Goal: Transaction & Acquisition: Book appointment/travel/reservation

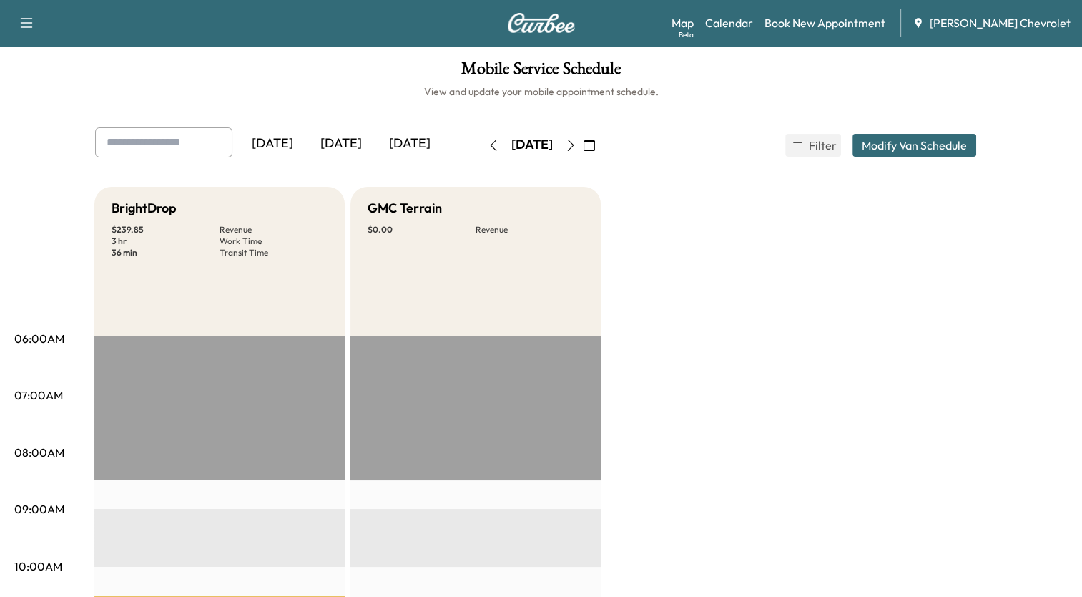
click at [488, 145] on icon "button" at bounding box center [493, 145] width 11 height 11
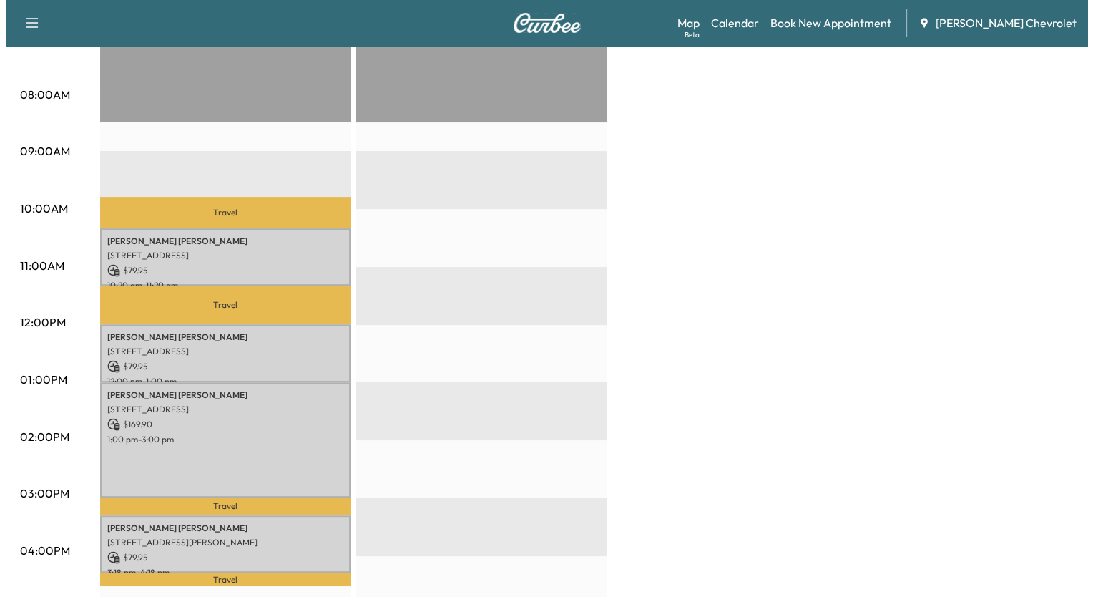
scroll to position [429, 0]
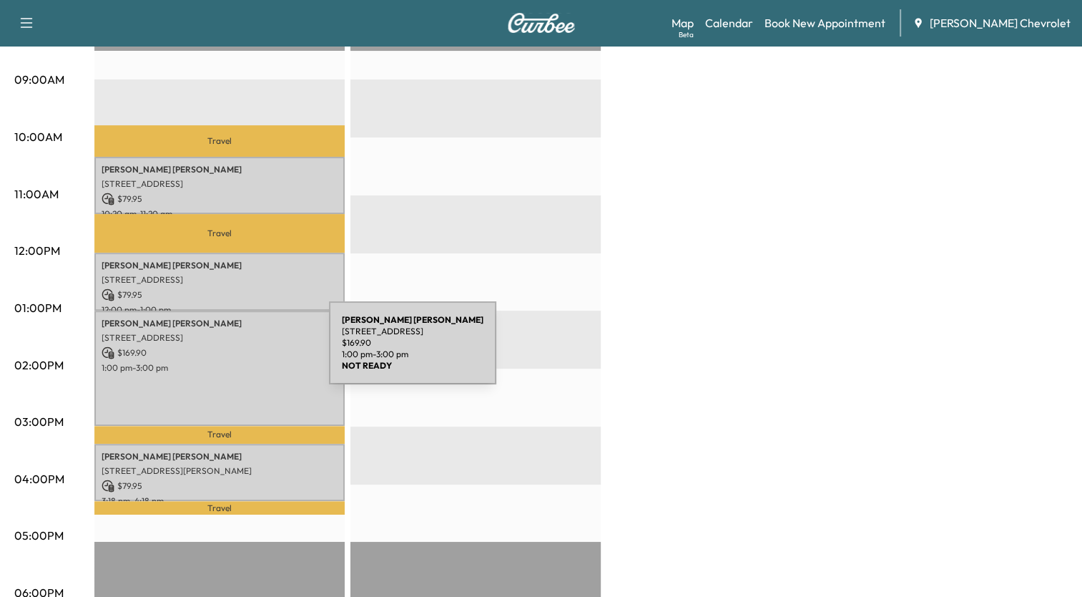
click at [222, 351] on p "$ 169.90" at bounding box center [220, 352] width 236 height 13
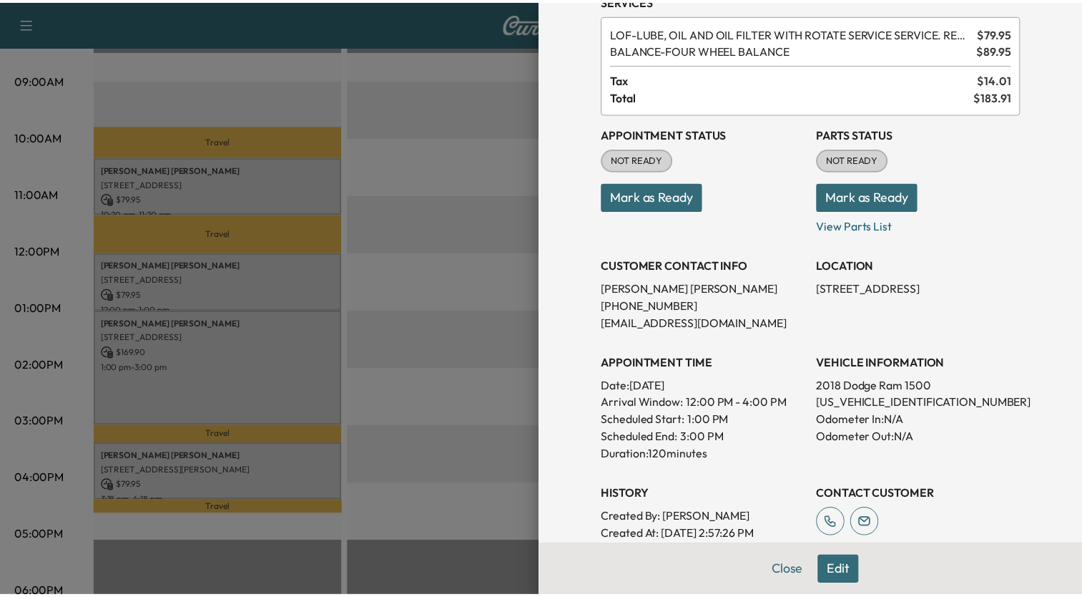
scroll to position [0, 0]
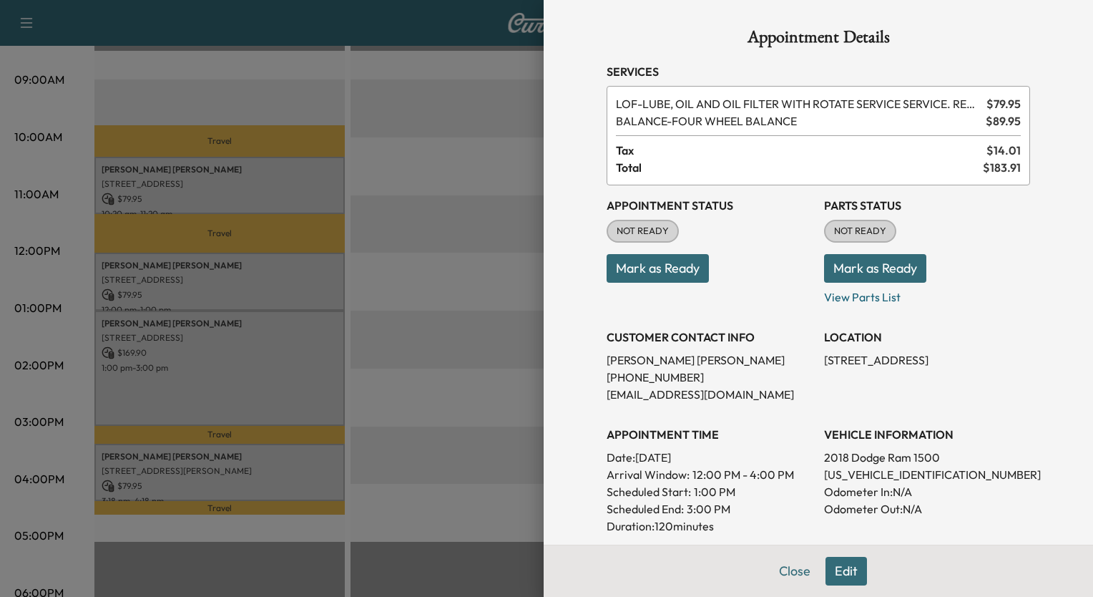
click at [408, 256] on div at bounding box center [546, 298] width 1093 height 597
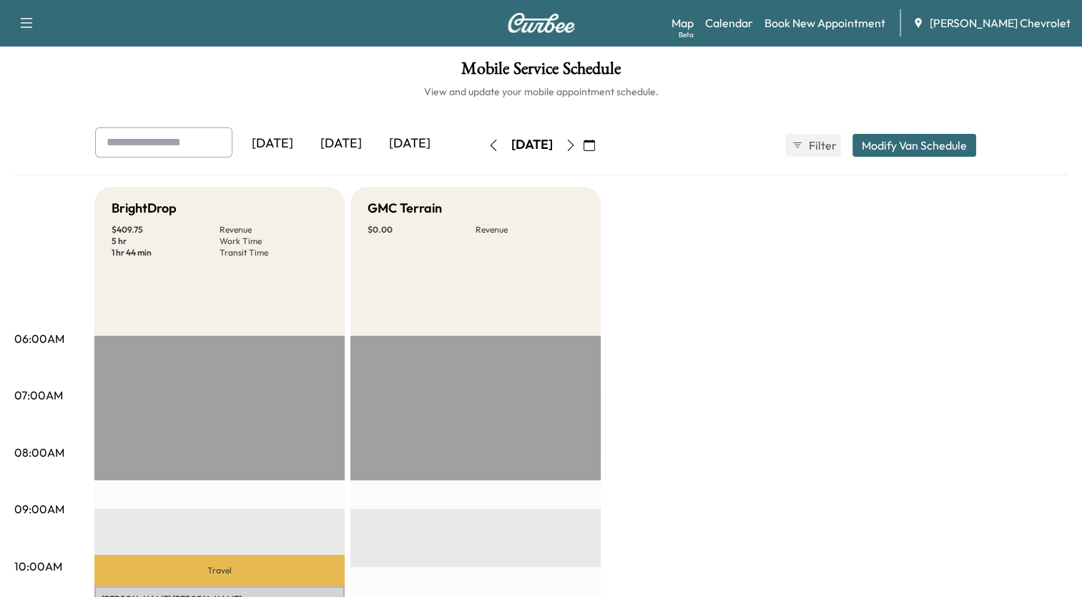
click at [577, 145] on icon "button" at bounding box center [570, 145] width 11 height 11
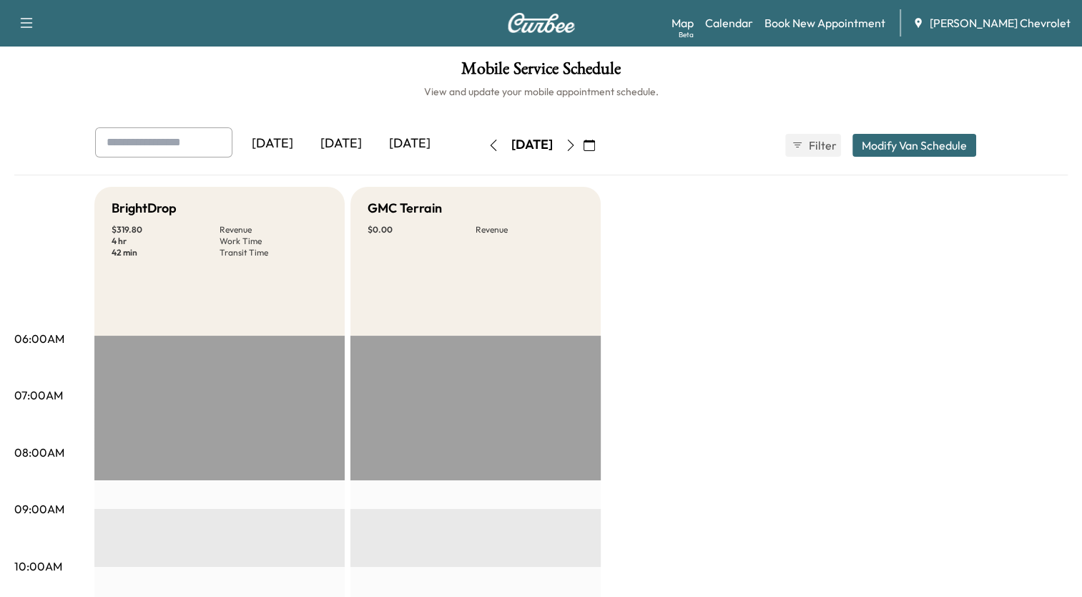
click at [916, 151] on button "Modify Van Schedule" at bounding box center [915, 145] width 124 height 23
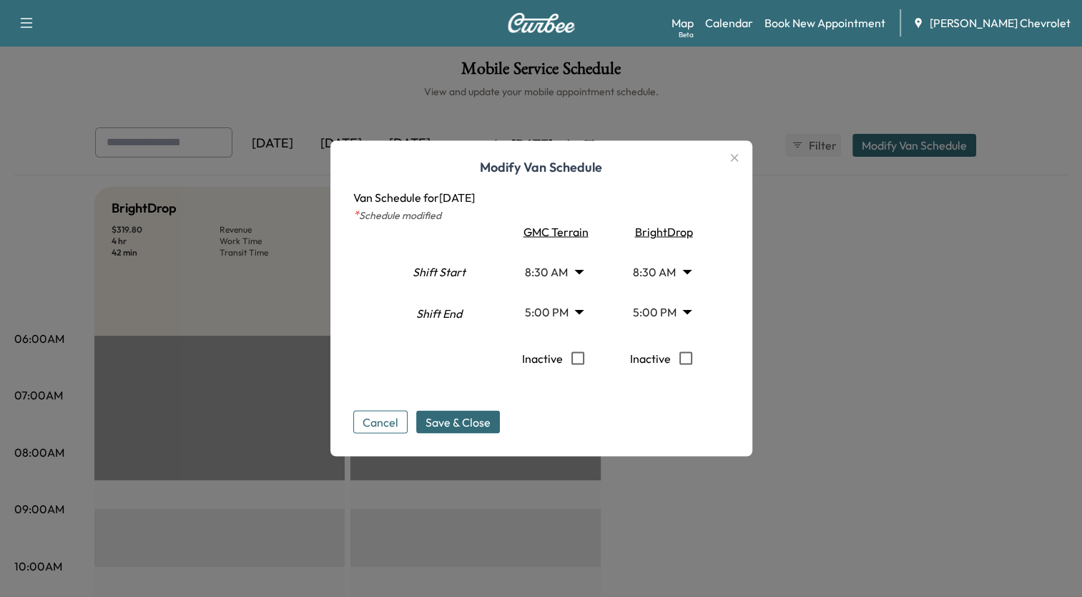
click at [739, 156] on icon "button" at bounding box center [734, 158] width 17 height 17
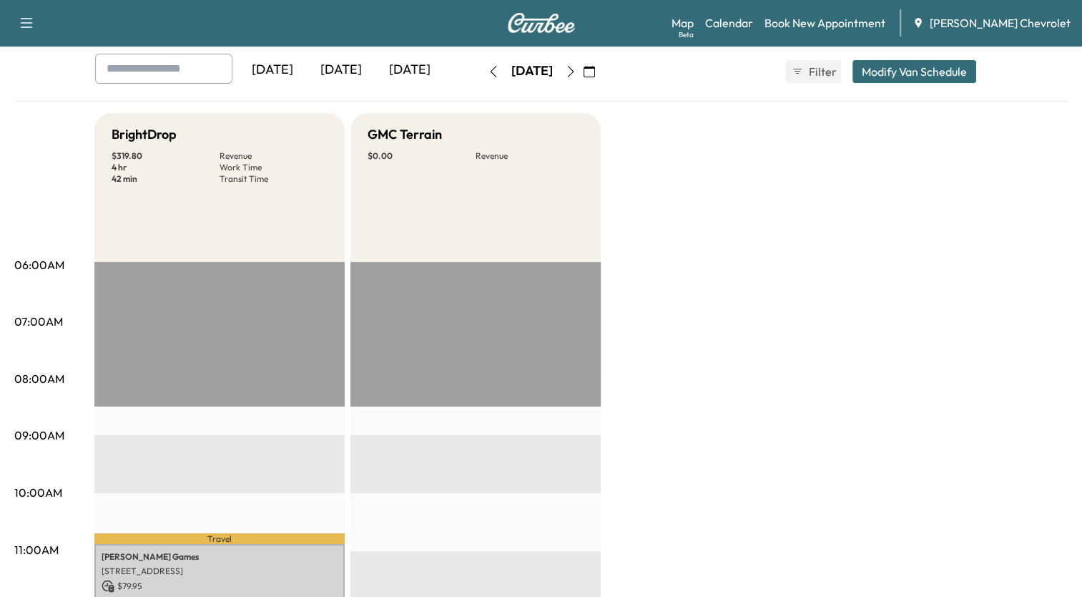
scroll to position [72, 0]
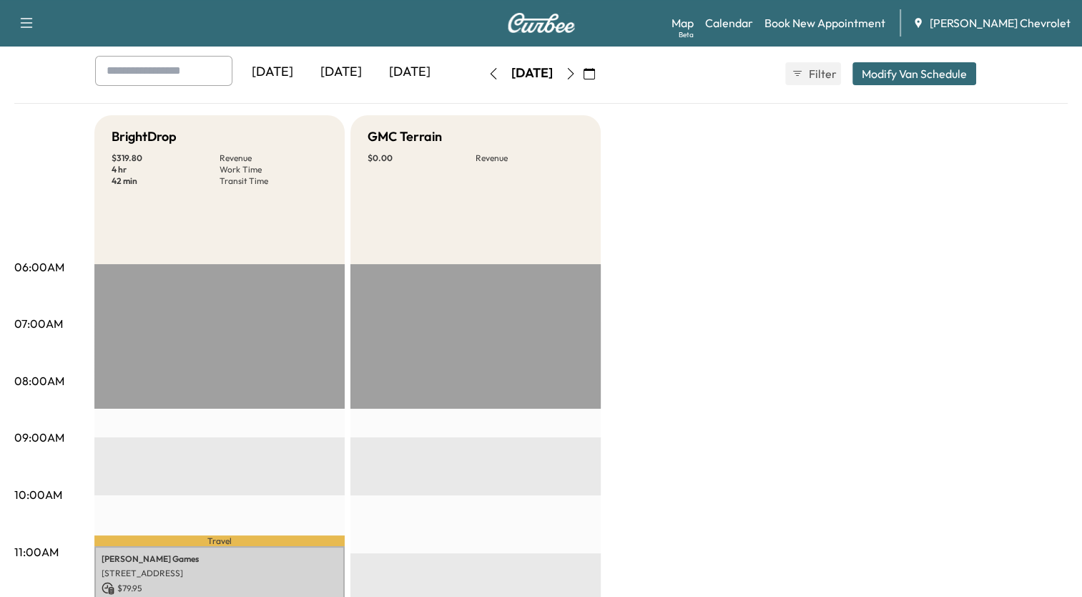
click at [577, 69] on icon "button" at bounding box center [570, 73] width 11 height 11
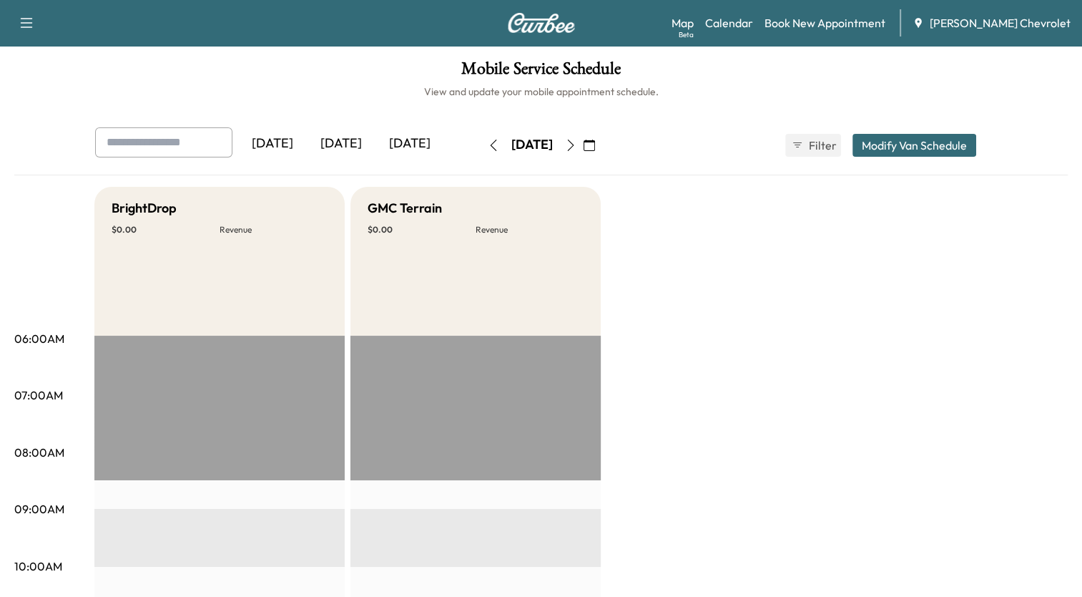
click at [595, 142] on icon "button" at bounding box center [589, 145] width 11 height 11
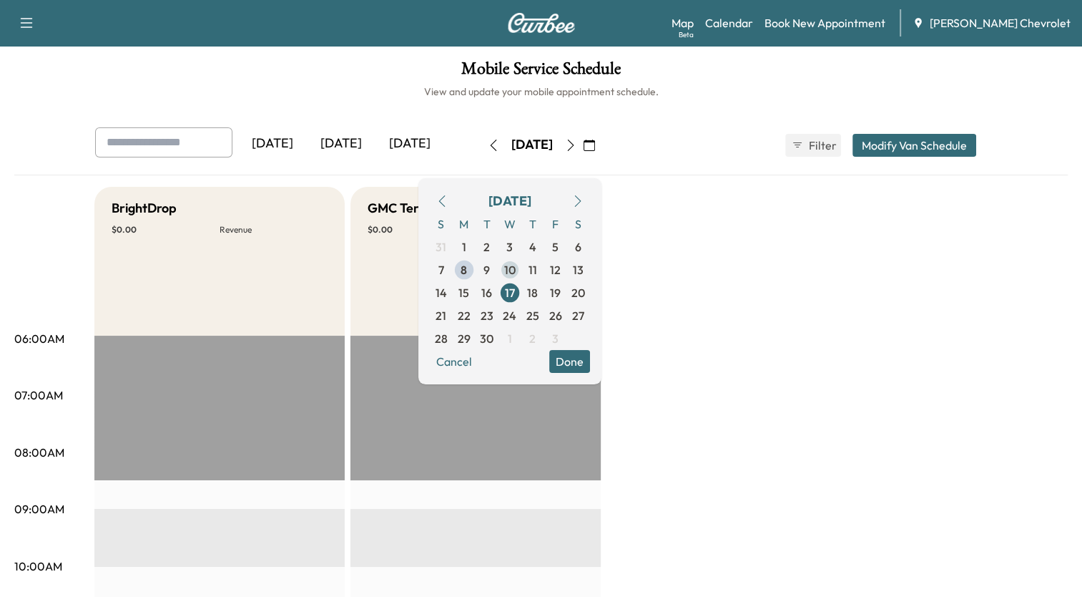
click at [522, 263] on span "10" at bounding box center [510, 269] width 23 height 23
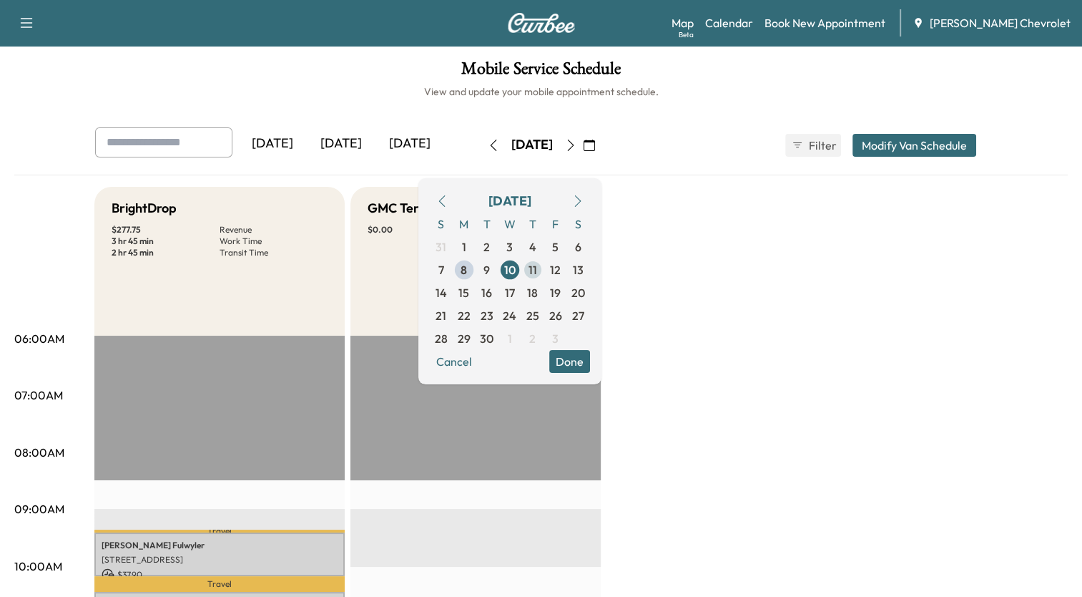
drag, startPoint x: 590, startPoint y: 265, endPoint x: 608, endPoint y: 267, distance: 18.7
click at [537, 265] on span "11" at bounding box center [533, 269] width 9 height 17
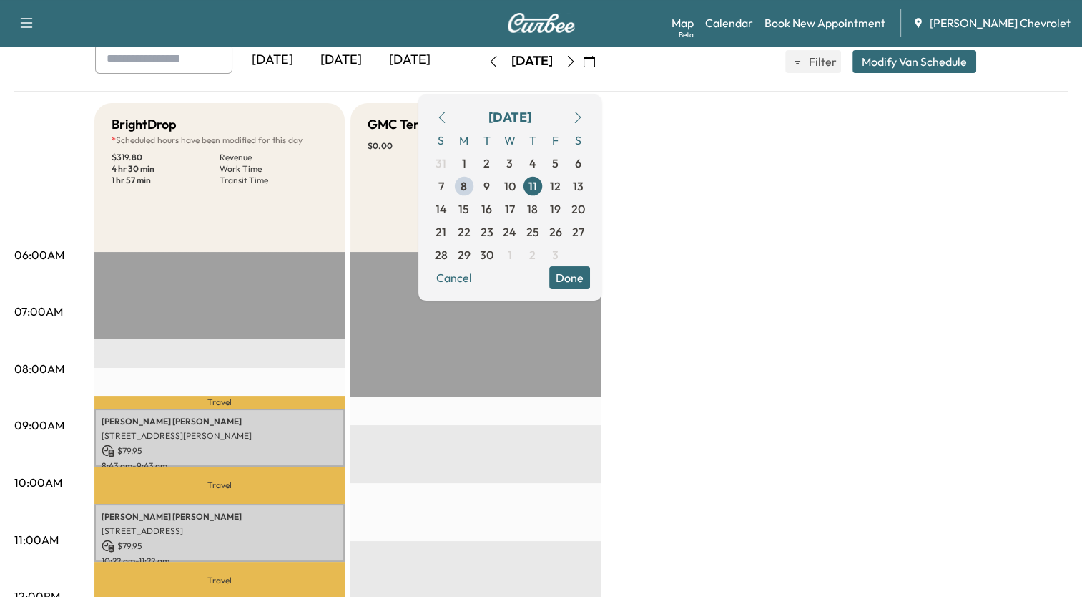
scroll to position [72, 0]
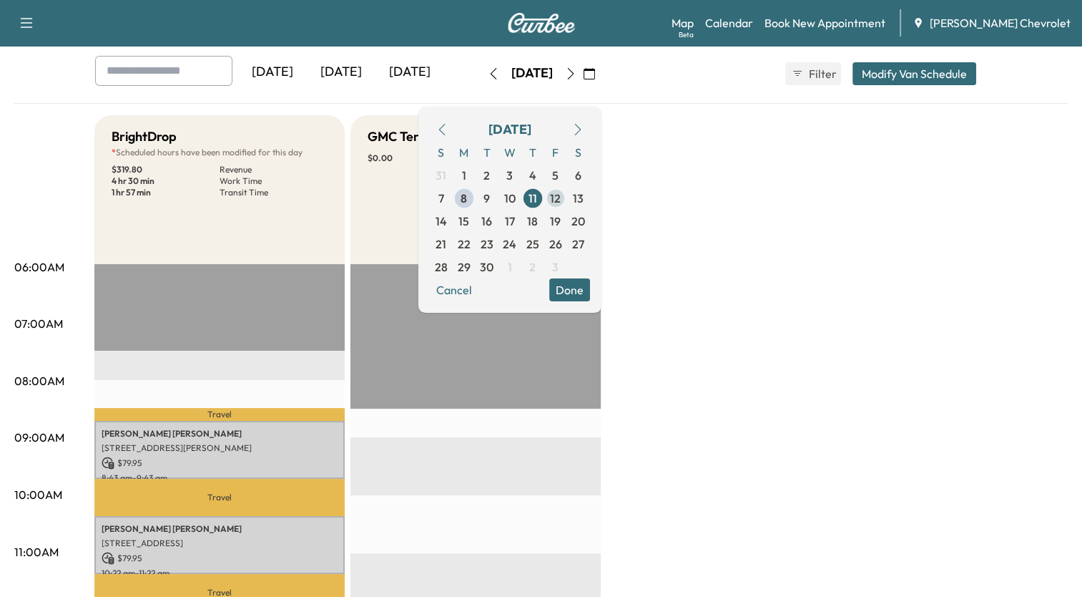
click at [561, 198] on span "12" at bounding box center [555, 198] width 11 height 17
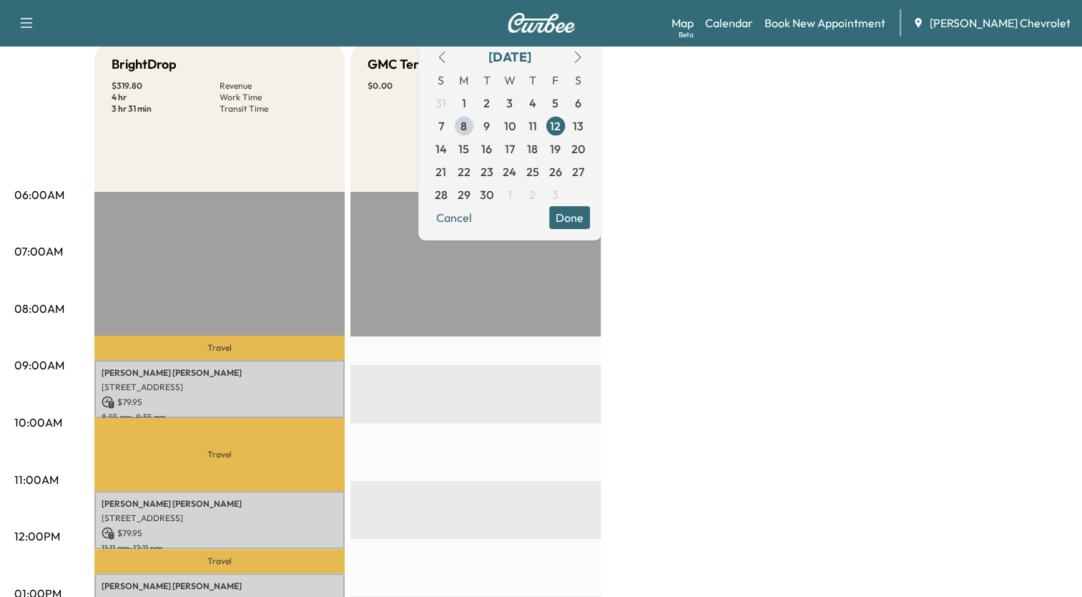
scroll to position [143, 0]
click at [469, 150] on span "15" at bounding box center [464, 149] width 11 height 17
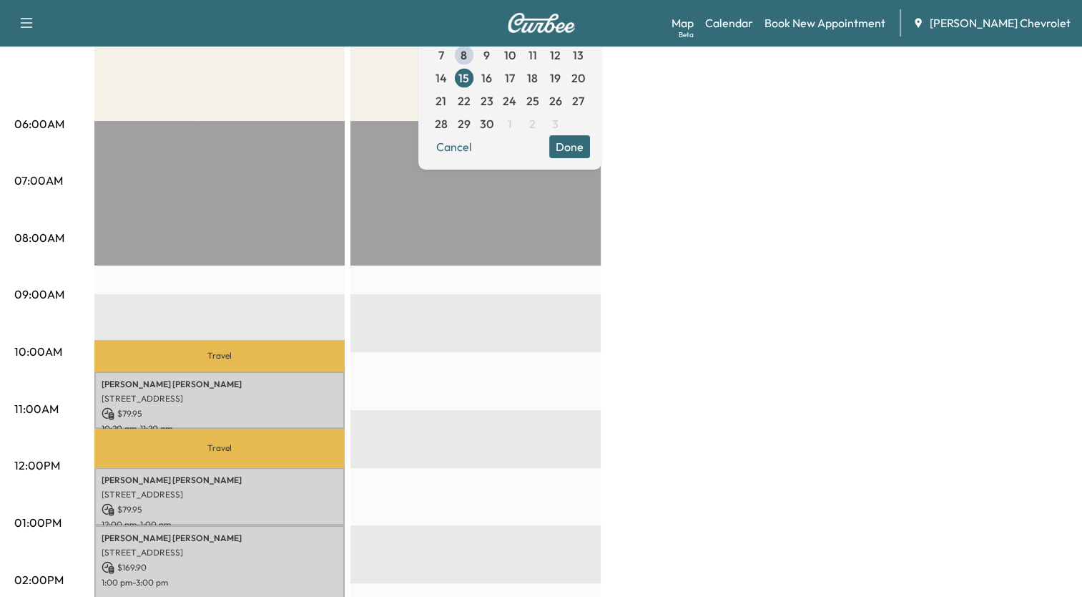
scroll to position [215, 0]
click at [492, 82] on span "16" at bounding box center [486, 77] width 11 height 17
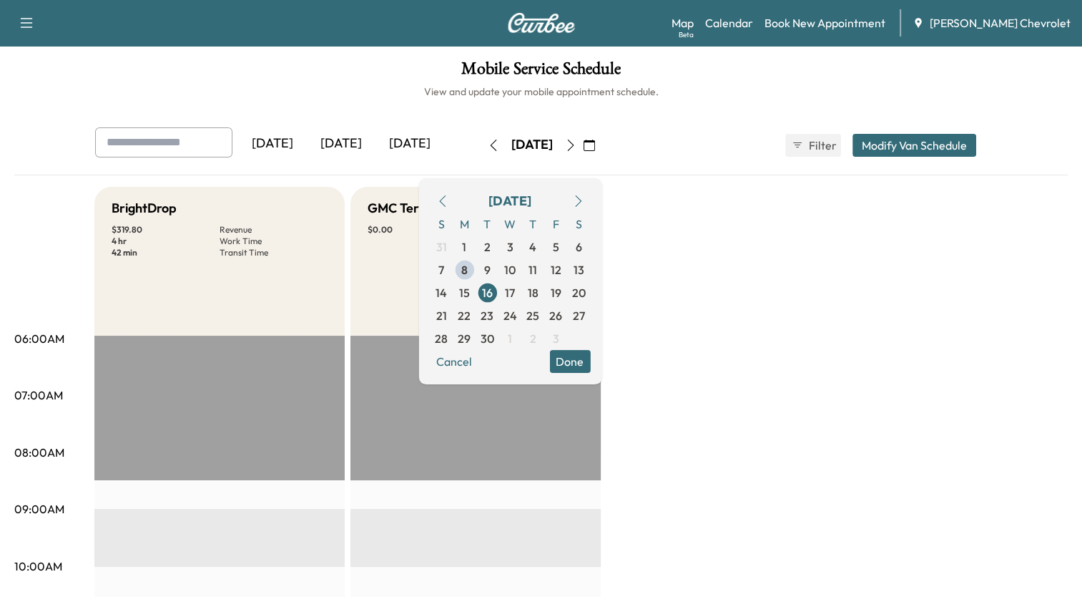
click at [842, 20] on link "Book New Appointment" at bounding box center [825, 22] width 121 height 17
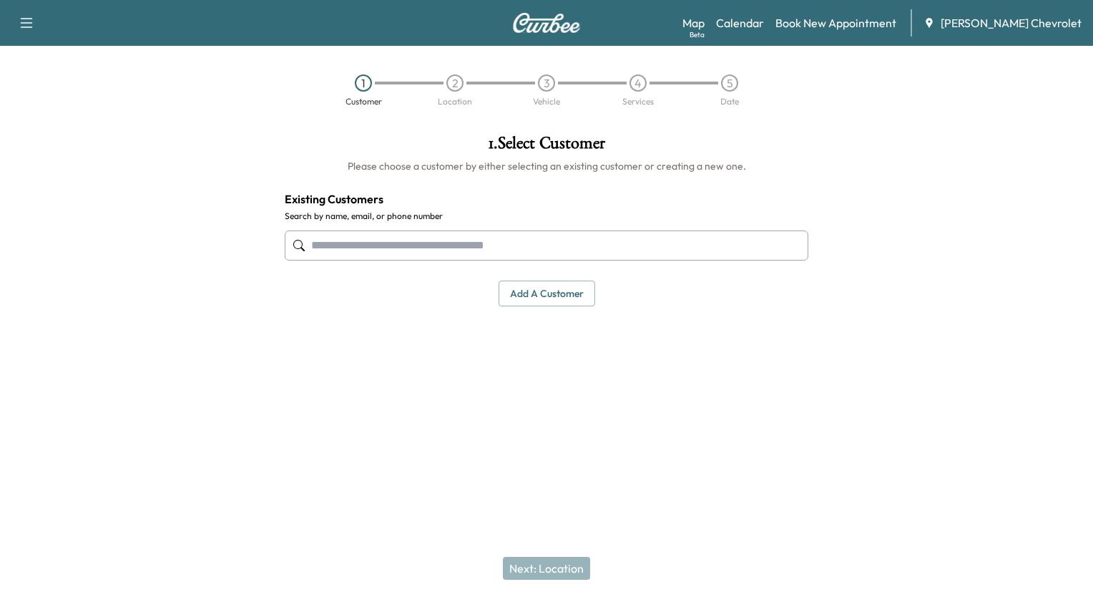
click at [624, 247] on input "text" at bounding box center [547, 245] width 524 height 30
click at [373, 248] on input "text" at bounding box center [547, 245] width 524 height 30
paste input "**********"
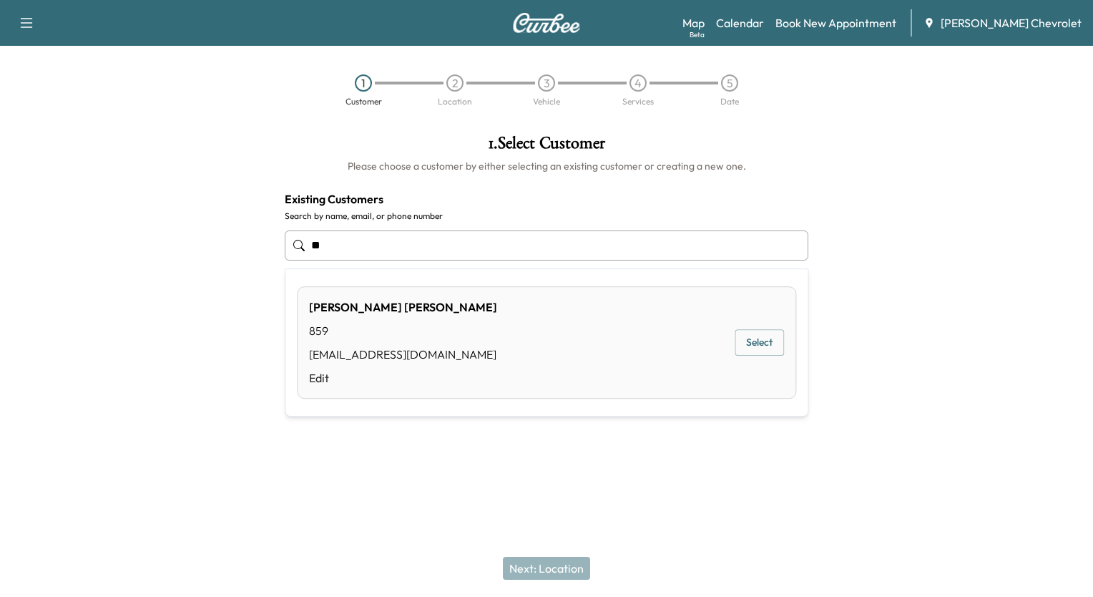
type input "*"
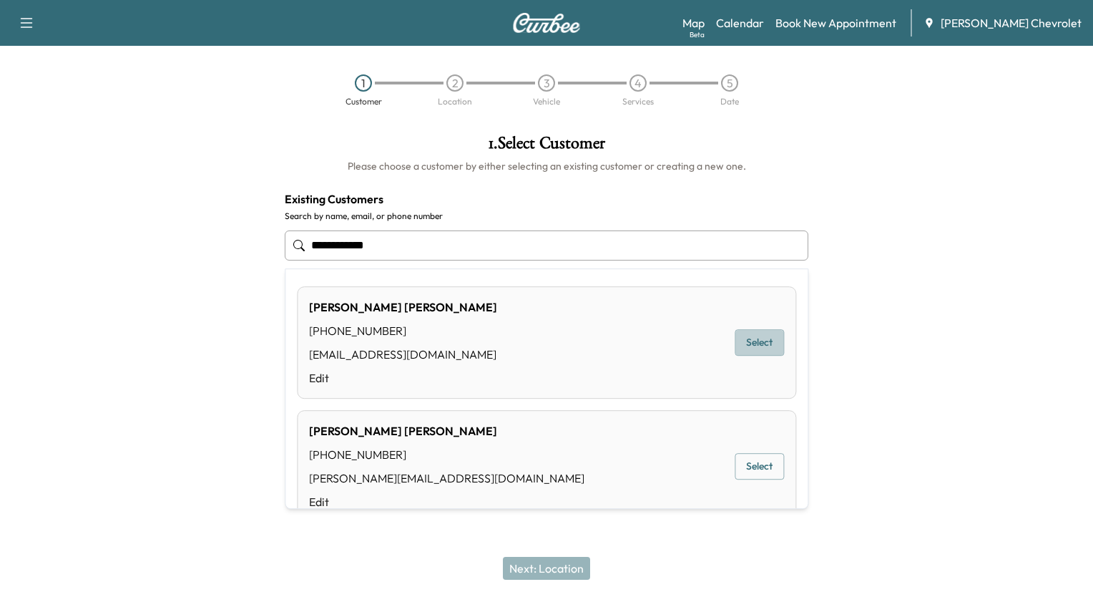
click at [747, 345] on button "Select" at bounding box center [759, 342] width 49 height 26
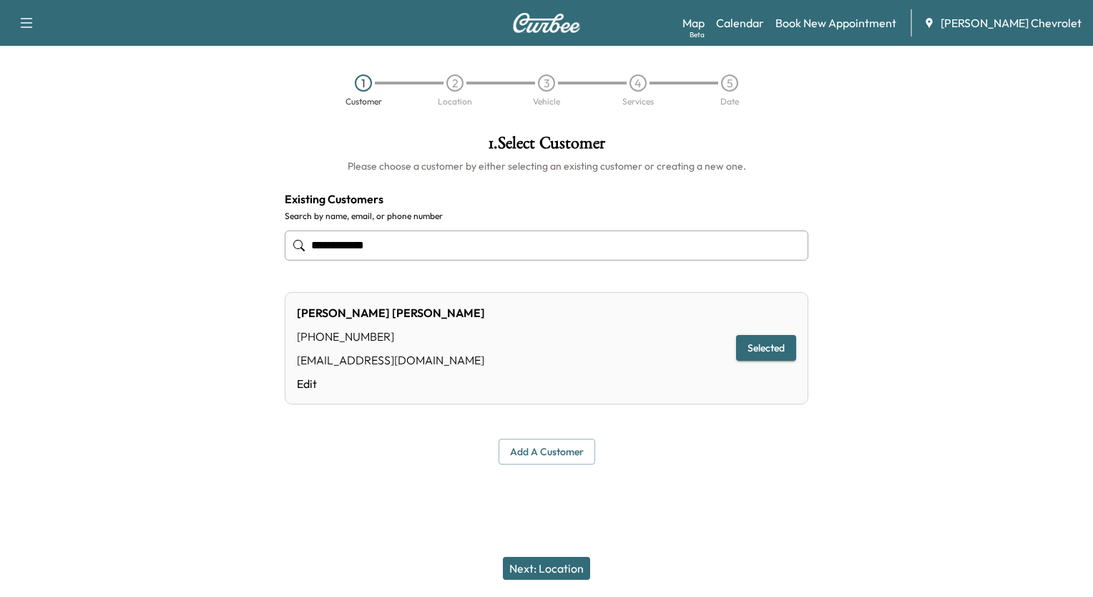
type input "**********"
click at [553, 568] on button "Next: Location" at bounding box center [546, 568] width 87 height 23
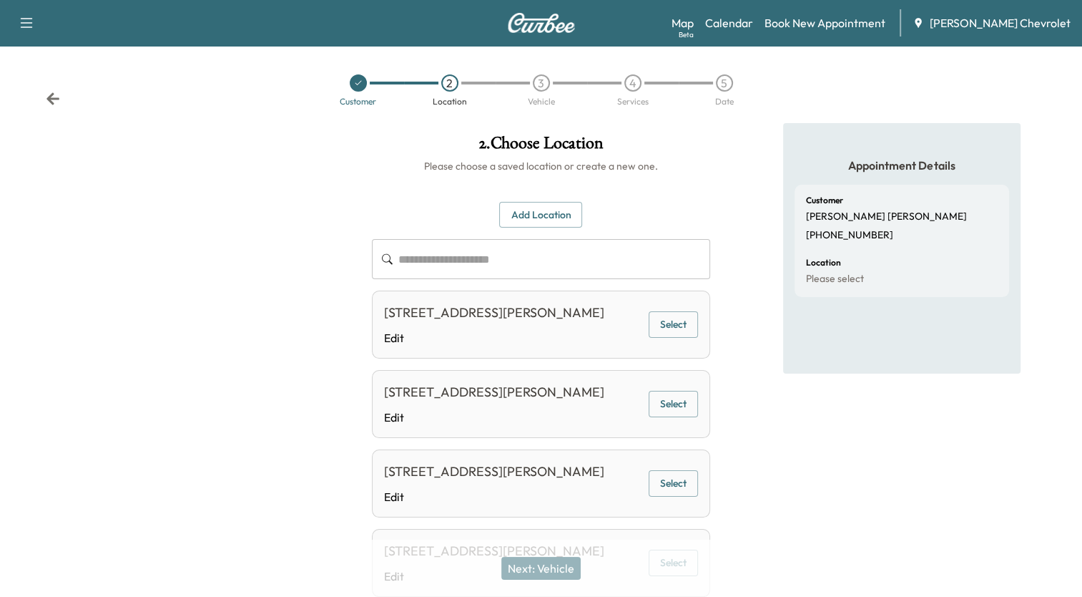
click at [556, 325] on div "2188 BLAIR DR, HEBRON, KY 41048, USA Edit" at bounding box center [494, 325] width 220 height 44
click at [672, 323] on button "Select" at bounding box center [673, 324] width 49 height 26
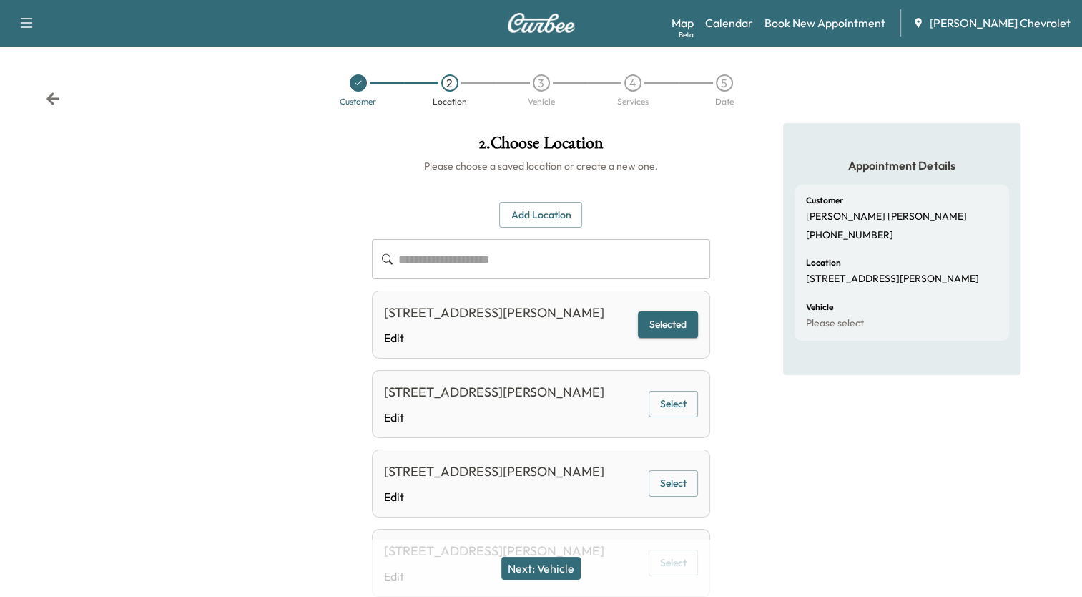
click at [564, 572] on button "Next: Vehicle" at bounding box center [541, 568] width 79 height 23
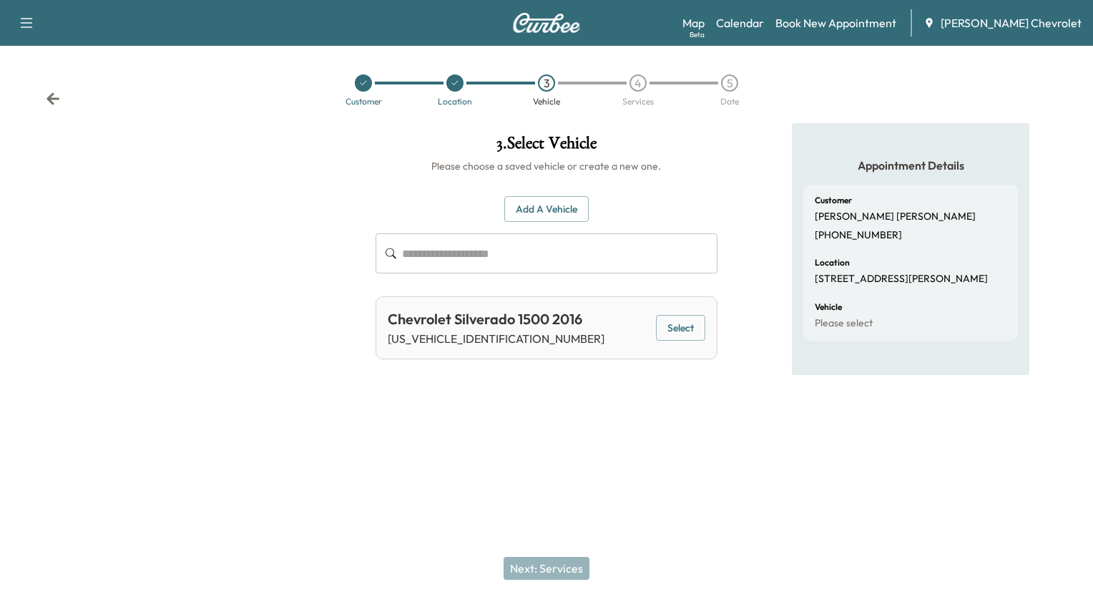
click at [688, 332] on button "Select" at bounding box center [680, 328] width 49 height 26
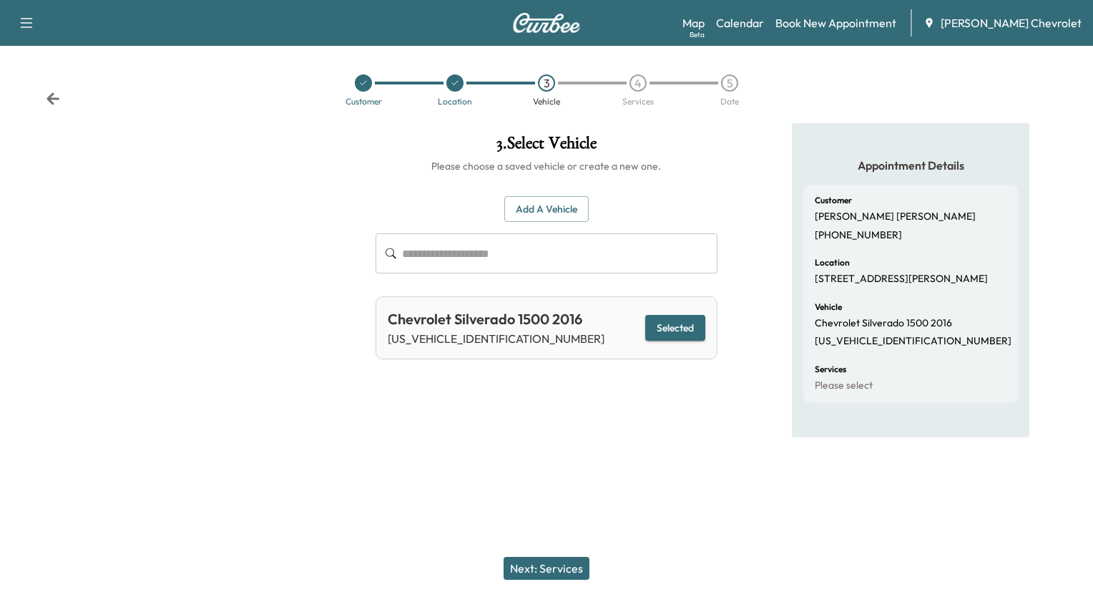
click at [567, 568] on button "Next: Services" at bounding box center [547, 568] width 86 height 23
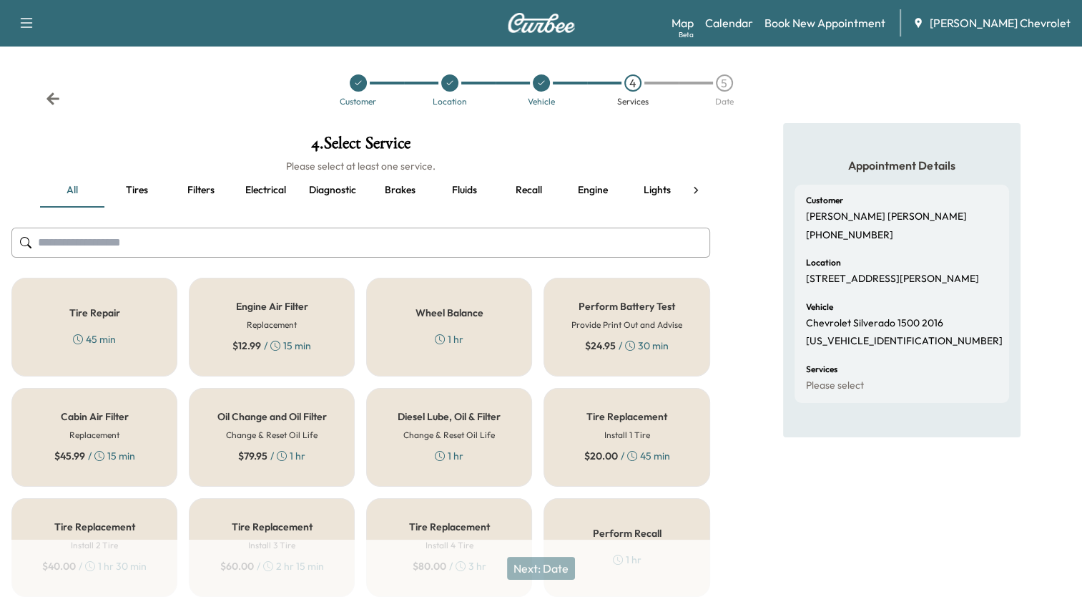
click at [265, 436] on h6 "Change & Reset Oil Life" at bounding box center [272, 435] width 92 height 13
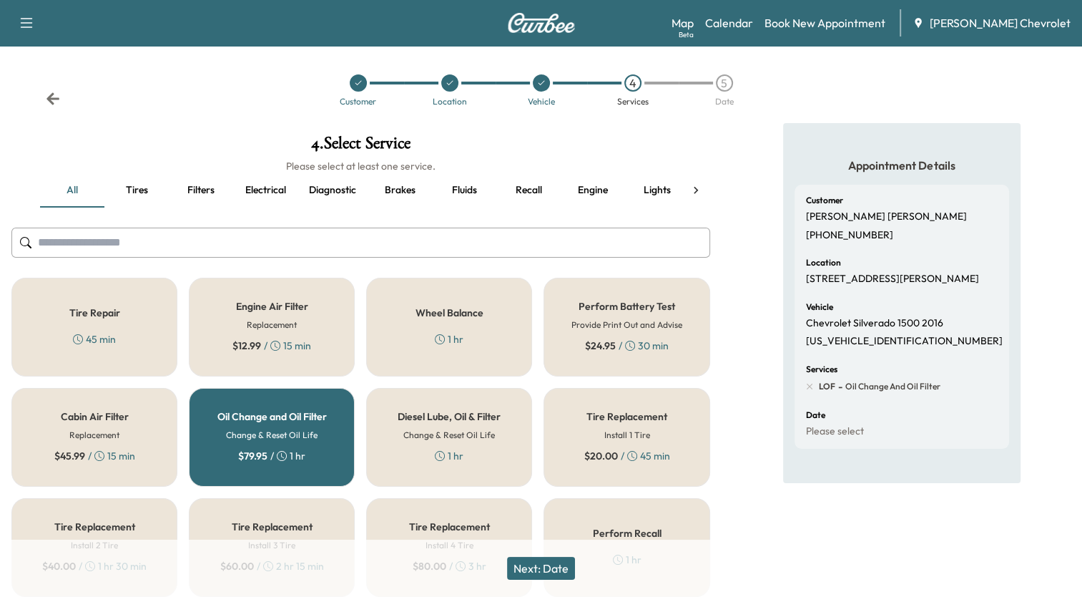
click at [559, 574] on button "Next: Date" at bounding box center [541, 568] width 68 height 23
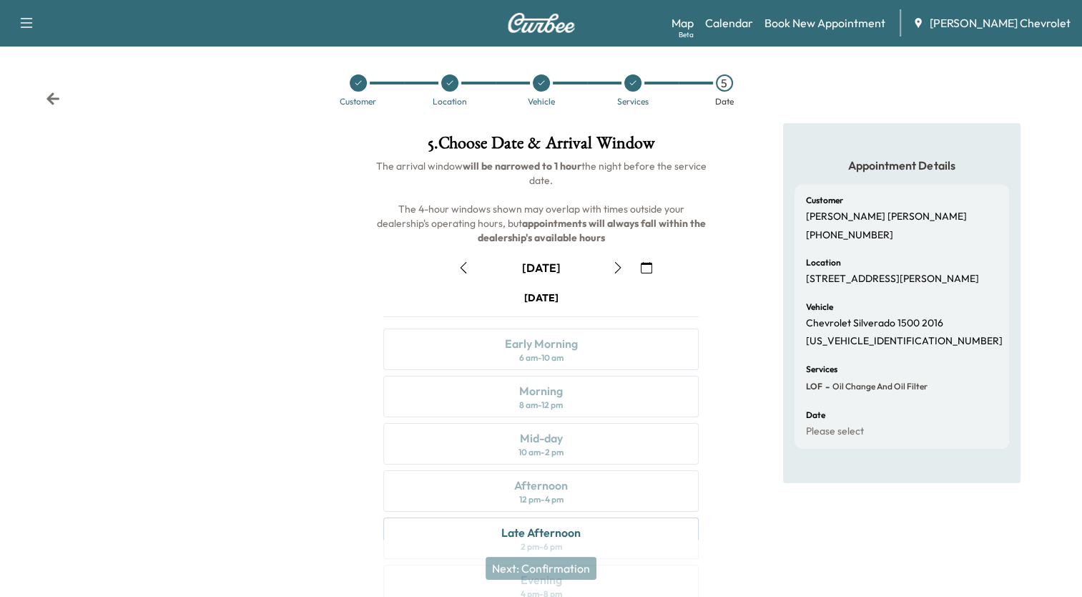
click at [620, 263] on icon "button" at bounding box center [617, 267] width 11 height 11
click at [621, 263] on icon "button" at bounding box center [617, 267] width 11 height 11
click at [618, 266] on icon "button" at bounding box center [617, 267] width 11 height 11
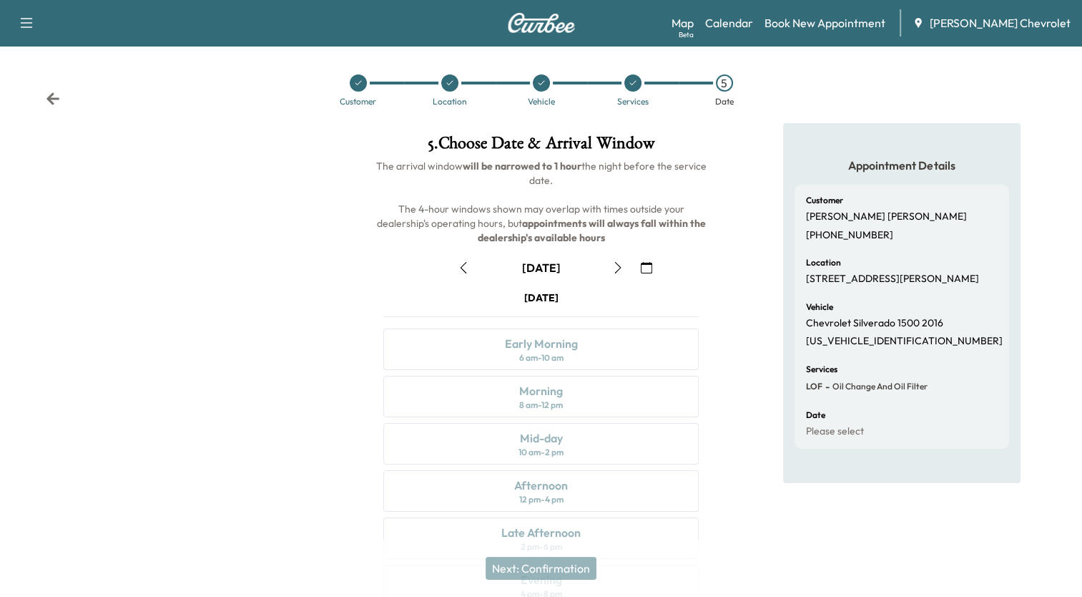
click at [618, 266] on icon "button" at bounding box center [617, 267] width 11 height 11
click at [569, 396] on div "Morning 8 am - 12 pm" at bounding box center [540, 396] width 315 height 41
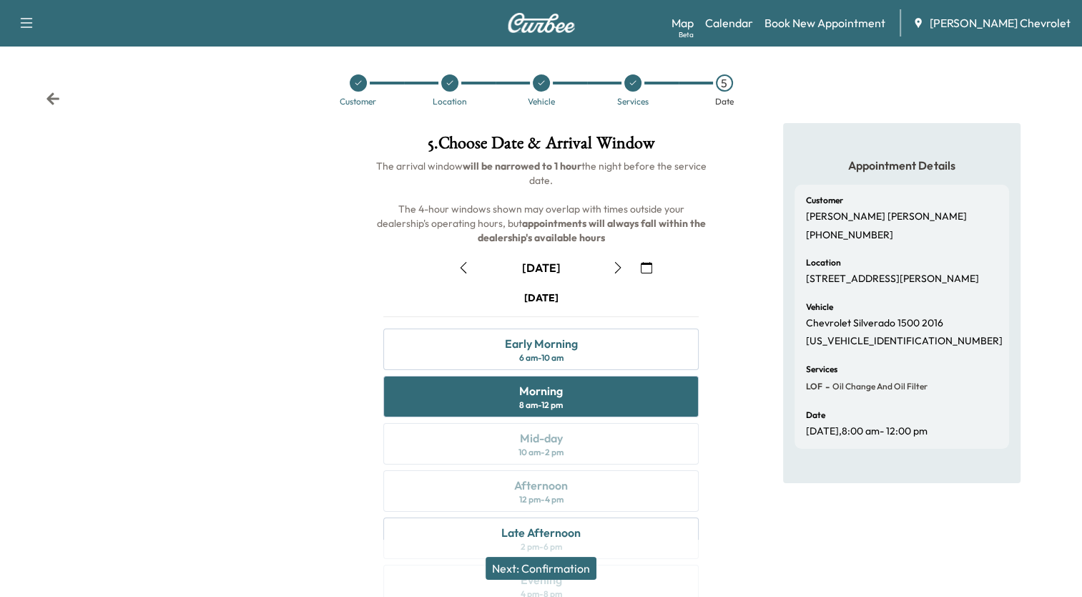
click at [561, 565] on button "Next: Confirmation" at bounding box center [541, 568] width 111 height 23
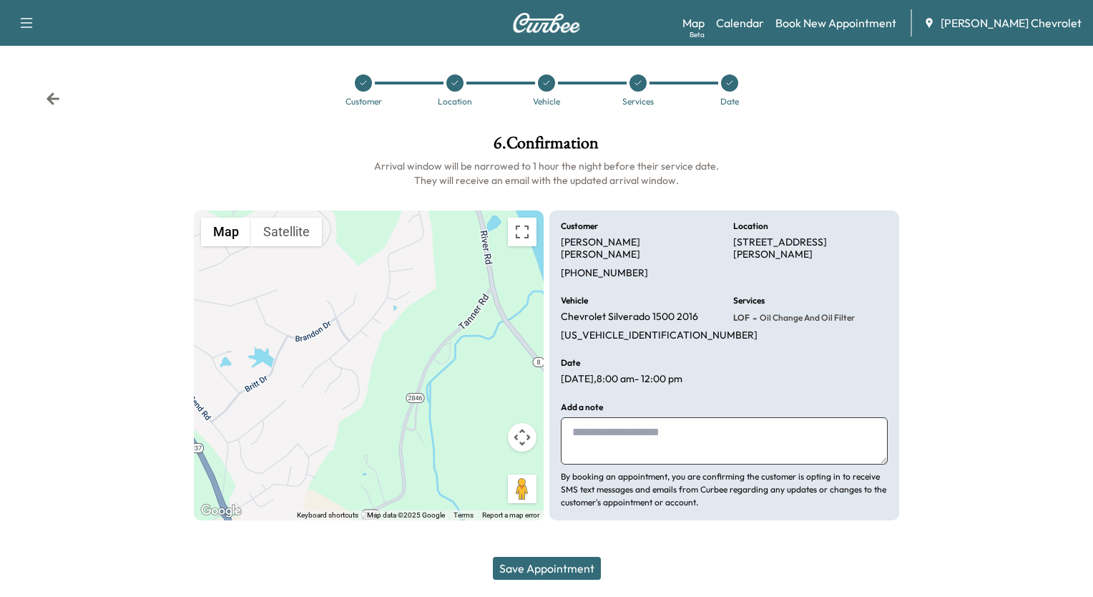
click at [610, 424] on textarea at bounding box center [724, 440] width 327 height 47
type textarea "**********"
click at [771, 111] on div "Customer Location Vehicle Services Date" at bounding box center [546, 90] width 1093 height 66
click at [568, 565] on button "Save Appointment" at bounding box center [547, 568] width 108 height 23
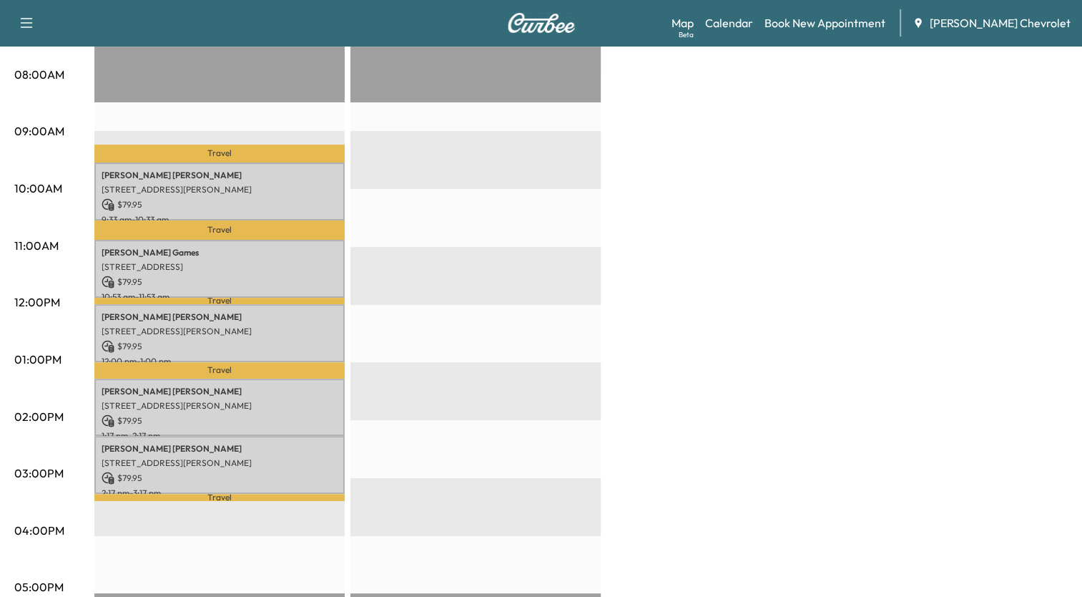
scroll to position [358, 0]
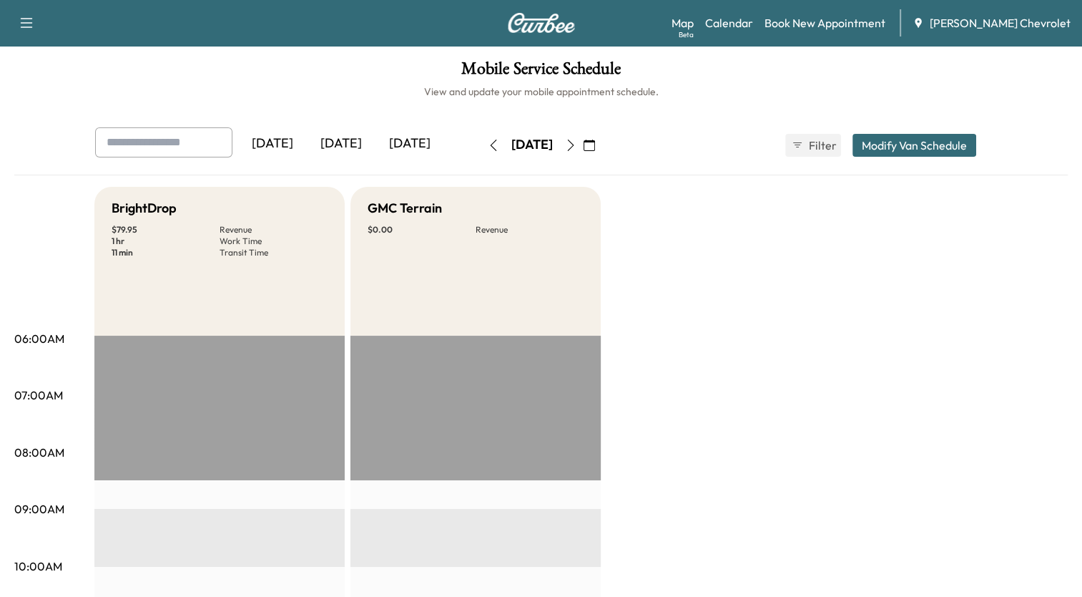
click at [595, 145] on icon "button" at bounding box center [589, 145] width 11 height 11
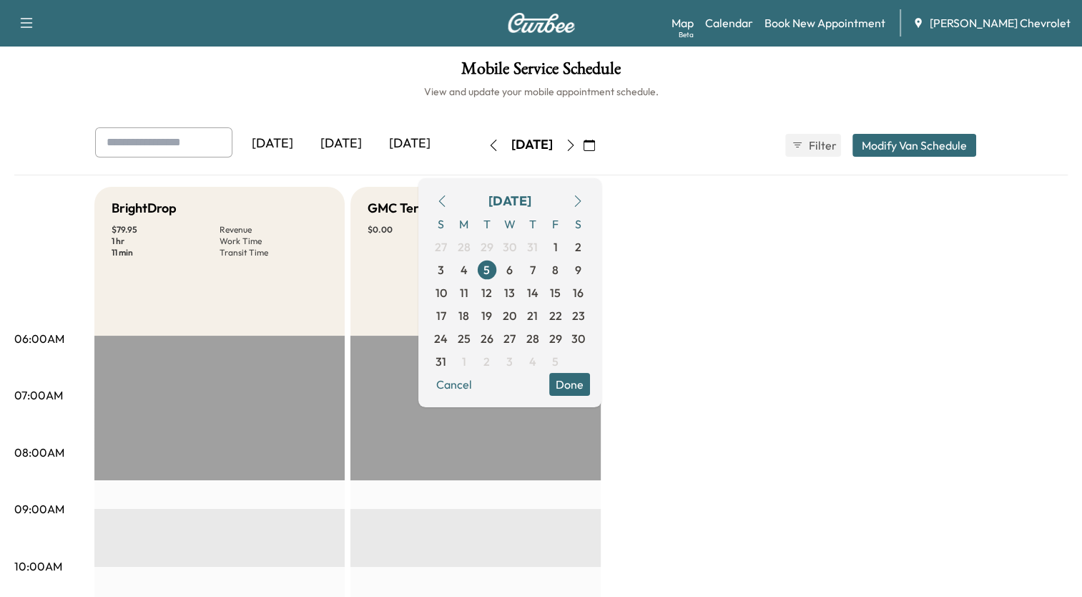
click at [590, 207] on button "button" at bounding box center [578, 201] width 24 height 23
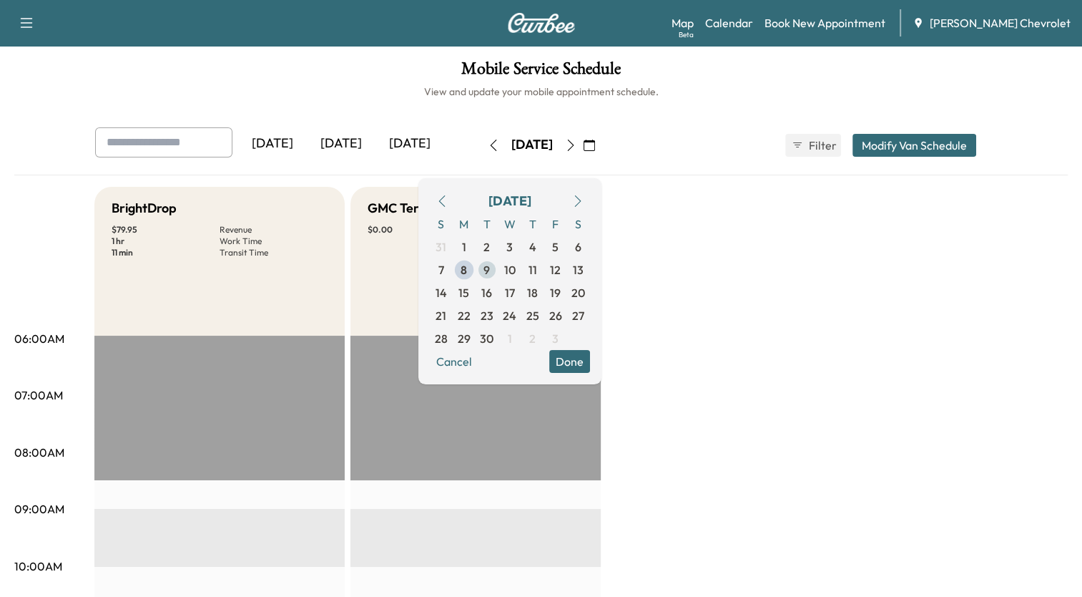
click at [499, 271] on span "9" at bounding box center [487, 269] width 23 height 23
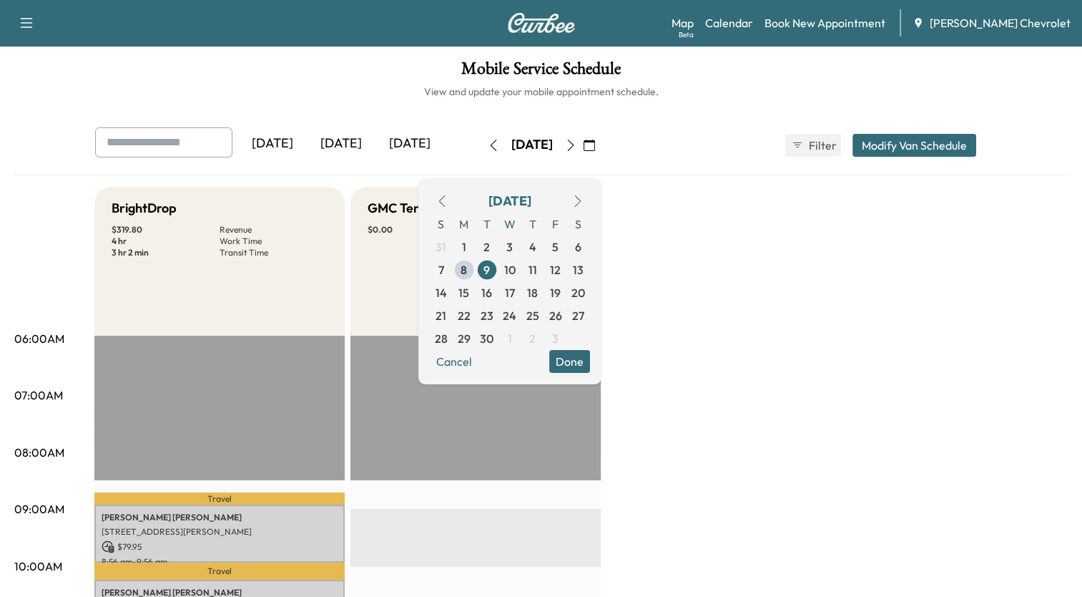
click at [577, 147] on icon "button" at bounding box center [570, 145] width 11 height 11
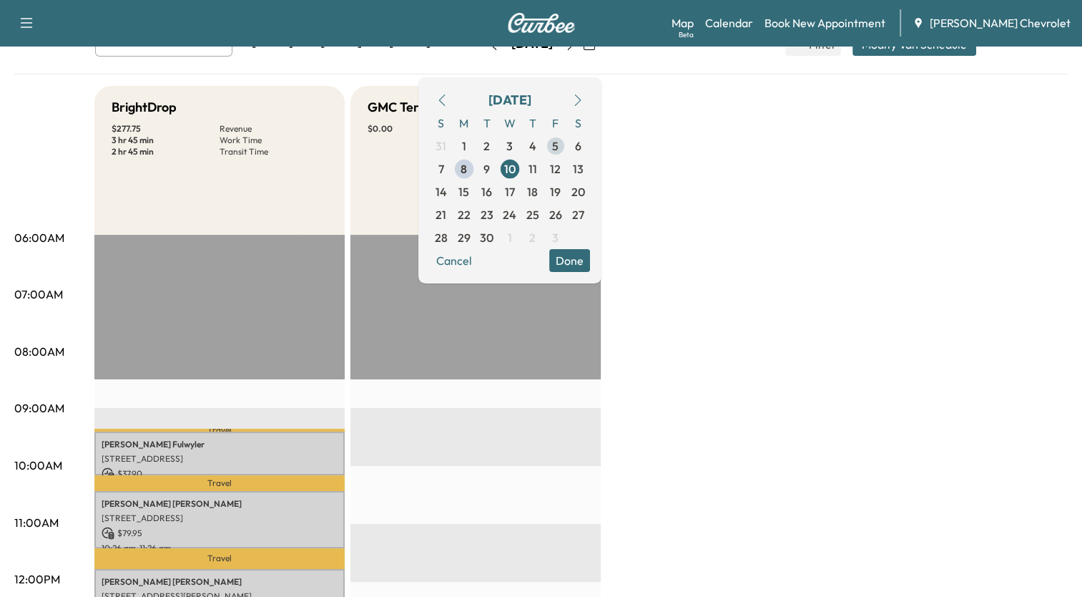
scroll to position [72, 0]
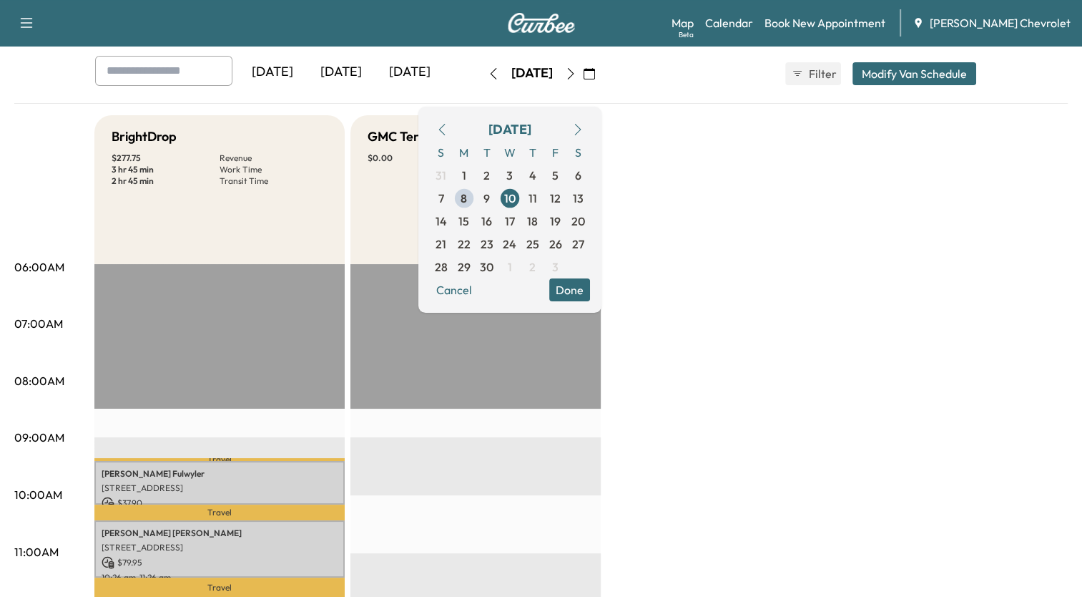
click at [577, 73] on icon "button" at bounding box center [570, 73] width 11 height 11
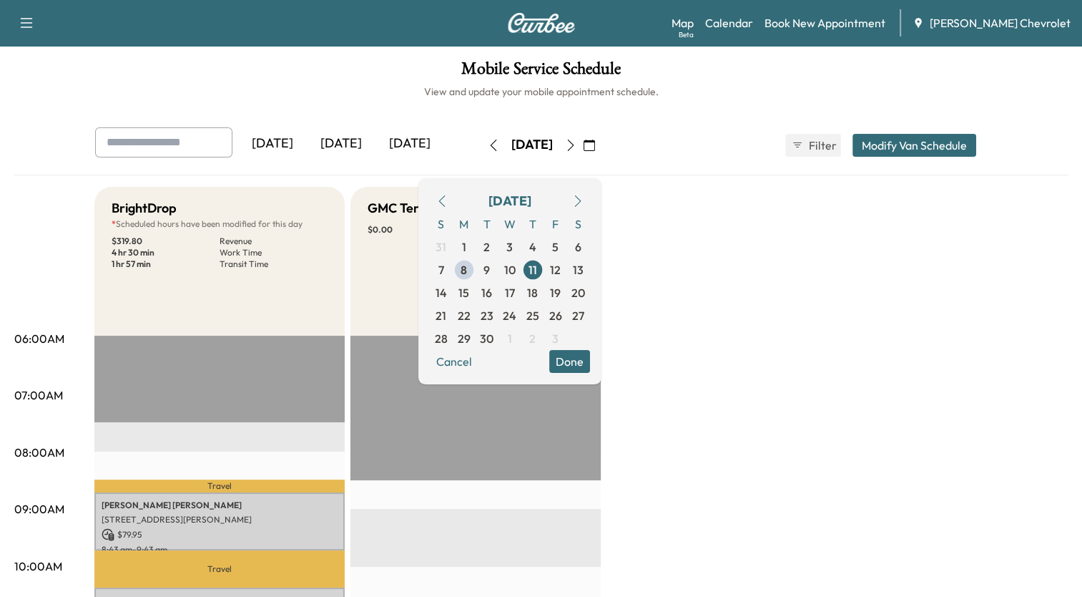
click at [574, 144] on icon "button" at bounding box center [570, 145] width 6 height 11
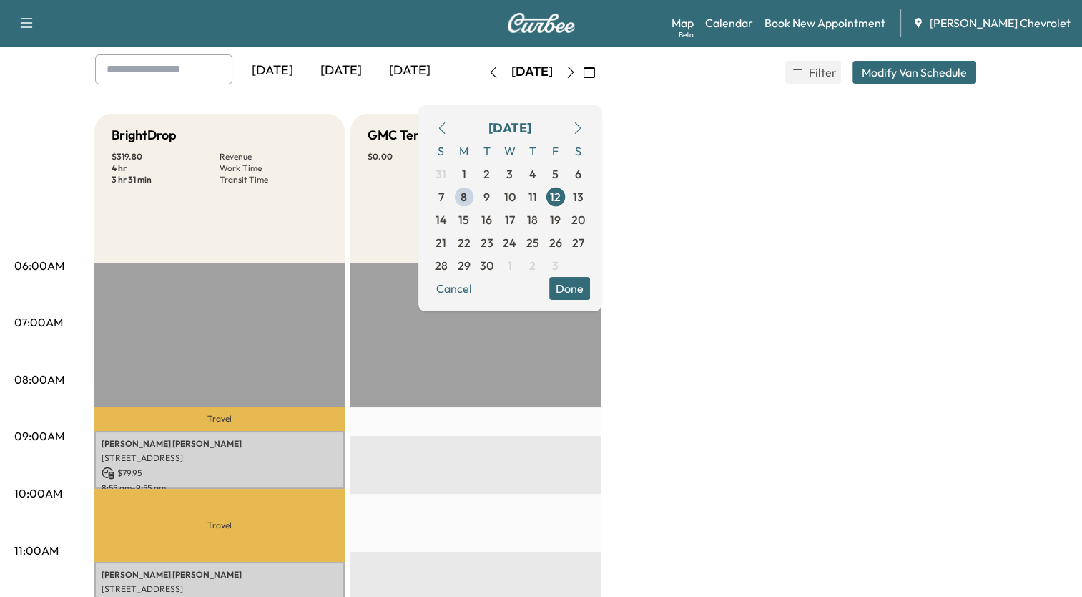
scroll to position [72, 0]
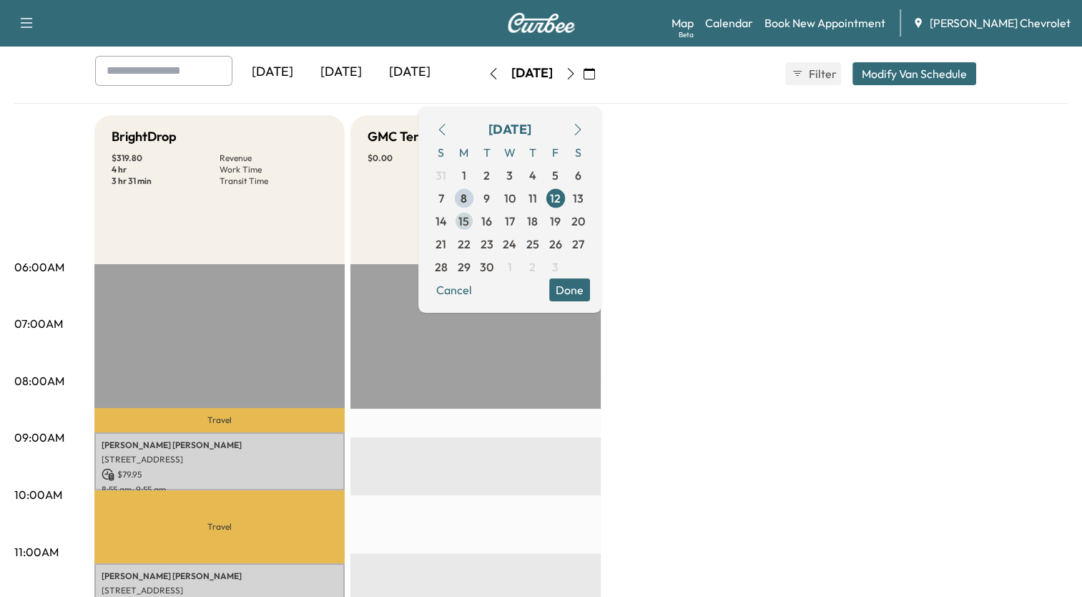
click at [469, 228] on span "15" at bounding box center [464, 220] width 11 height 17
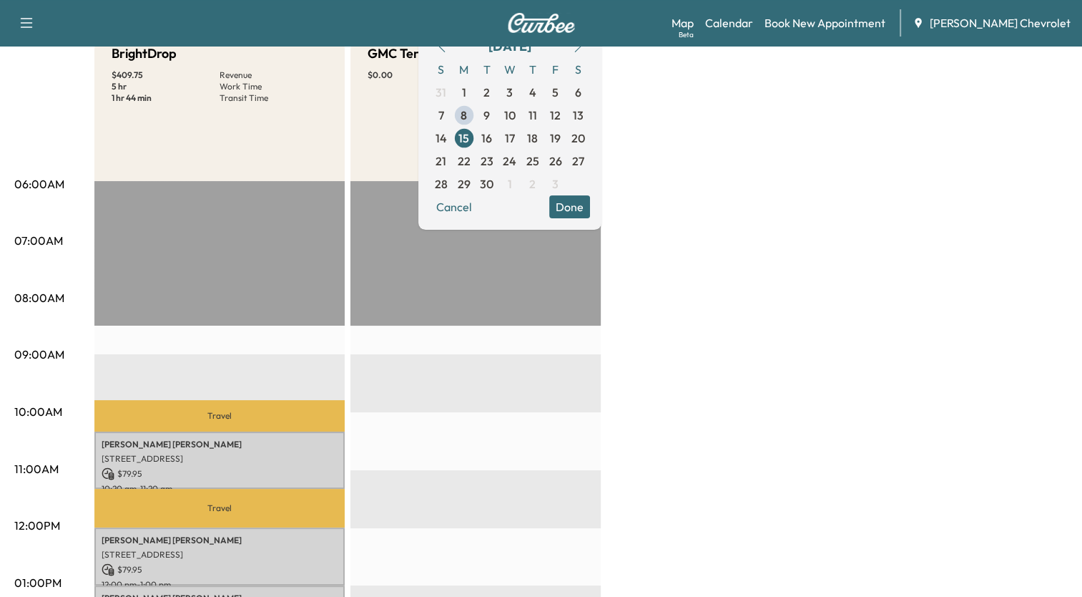
scroll to position [143, 0]
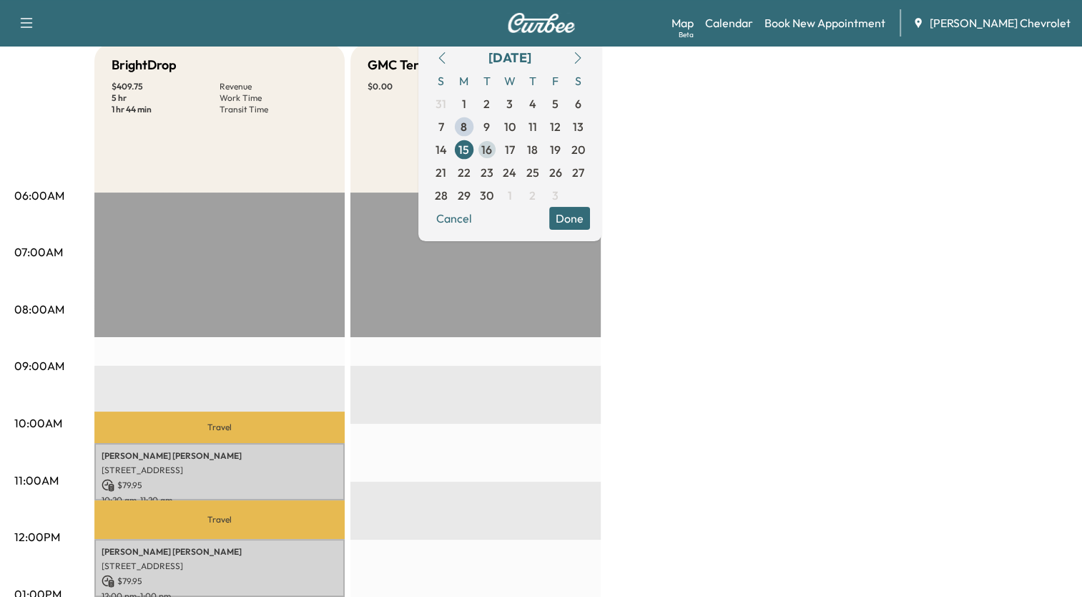
click at [492, 150] on span "16" at bounding box center [486, 149] width 11 height 17
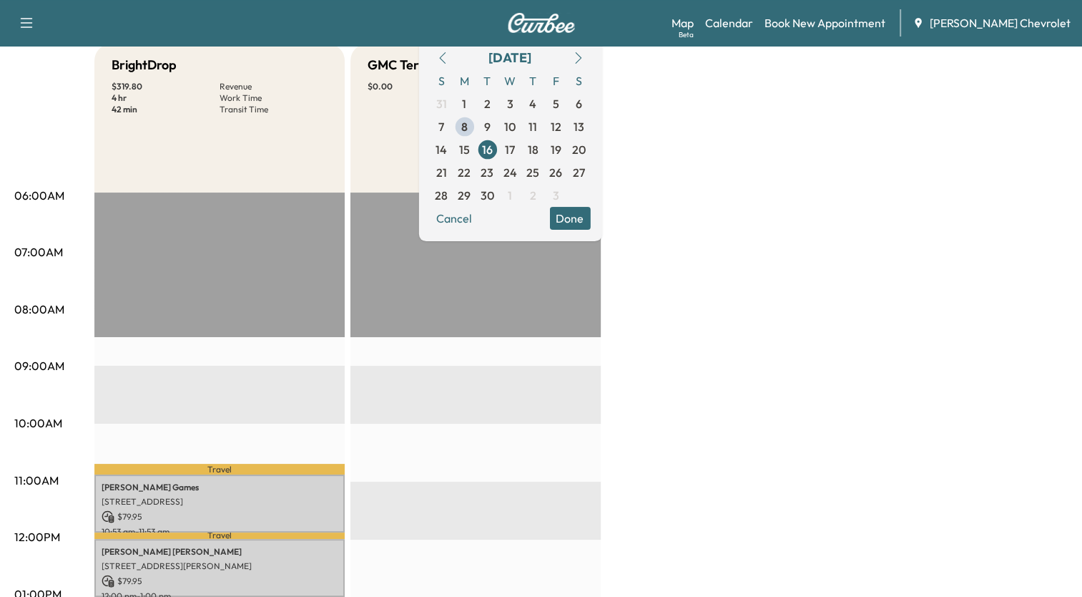
scroll to position [72, 0]
